Goal: Information Seeking & Learning: Learn about a topic

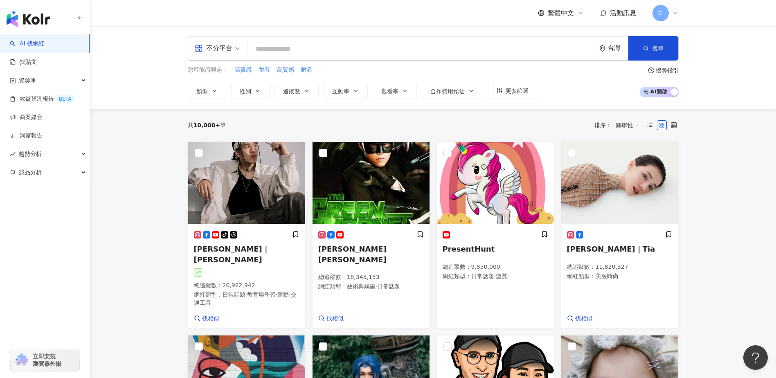
click at [83, 173] on icon "button" at bounding box center [84, 173] width 4 height 0
click at [23, 137] on link "洞察報告" at bounding box center [26, 136] width 33 height 8
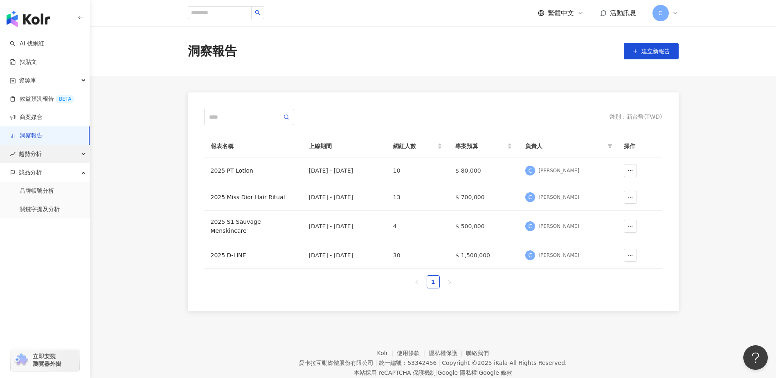
click at [52, 155] on div "趨勢分析" at bounding box center [45, 154] width 90 height 18
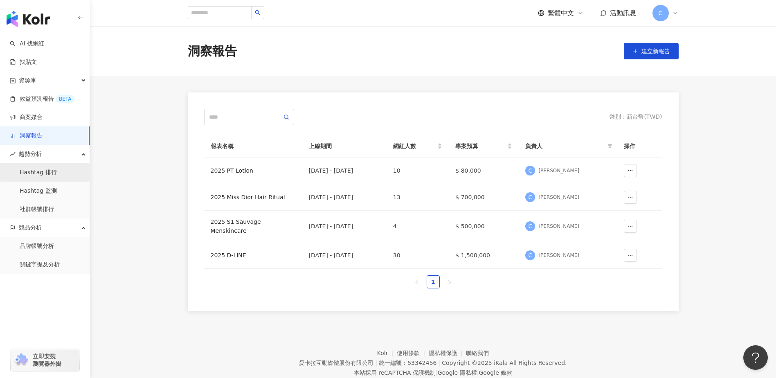
click at [56, 173] on link "Hashtag 排行" at bounding box center [38, 173] width 37 height 8
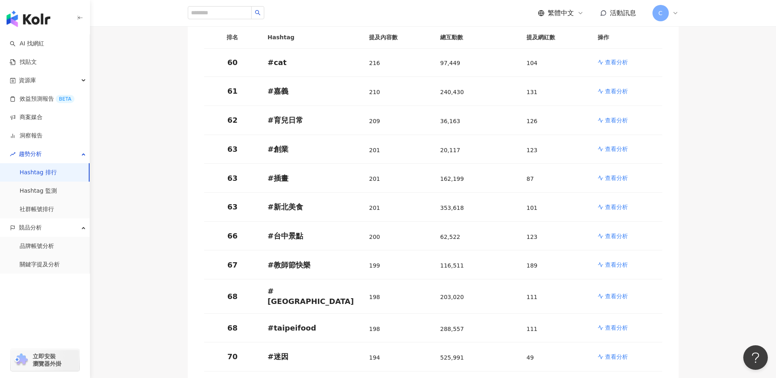
scroll to position [1964, 0]
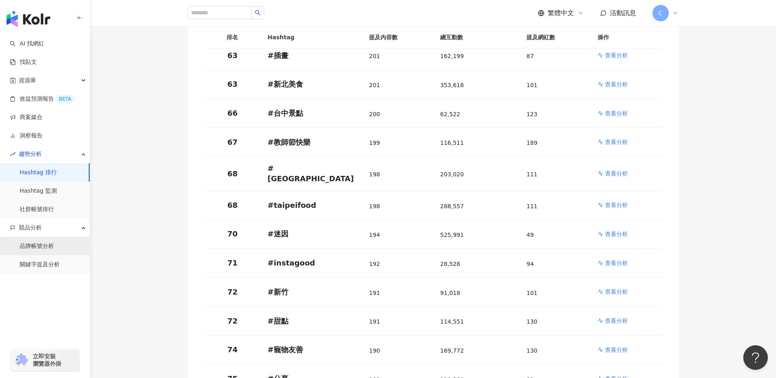
click at [54, 248] on link "品牌帳號分析" at bounding box center [37, 246] width 34 height 8
